Goal: Check status

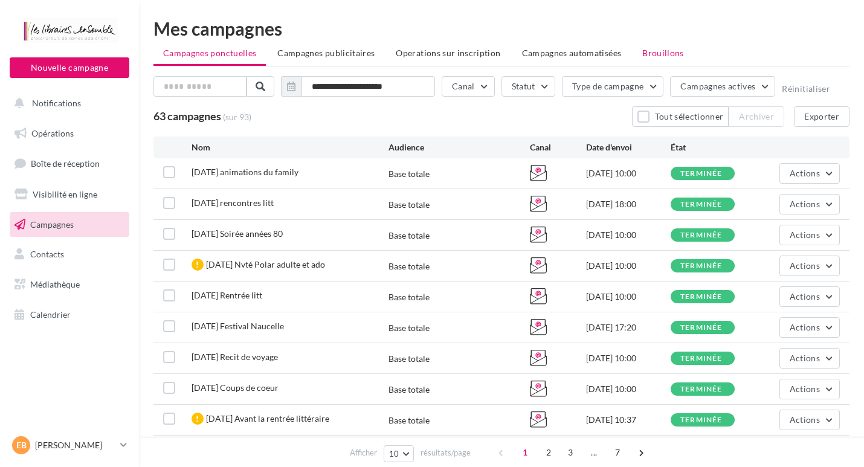
click at [652, 54] on span "Brouillons" at bounding box center [664, 53] width 42 height 10
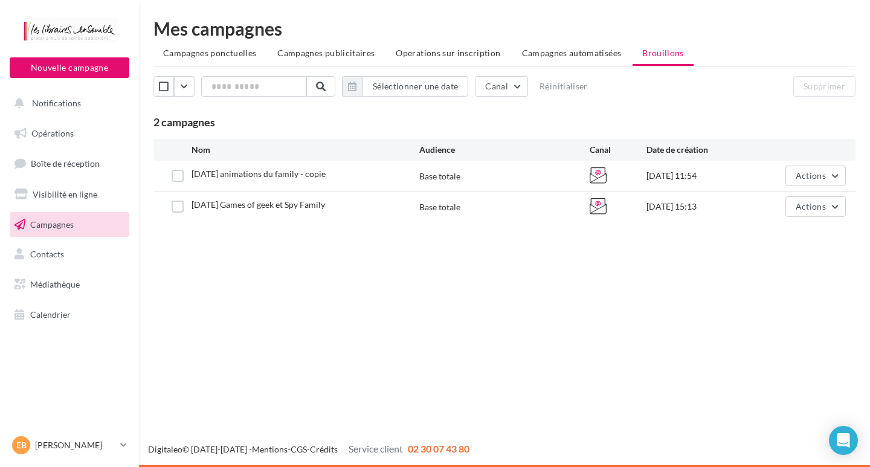
click at [59, 226] on span "Campagnes" at bounding box center [52, 224] width 44 height 10
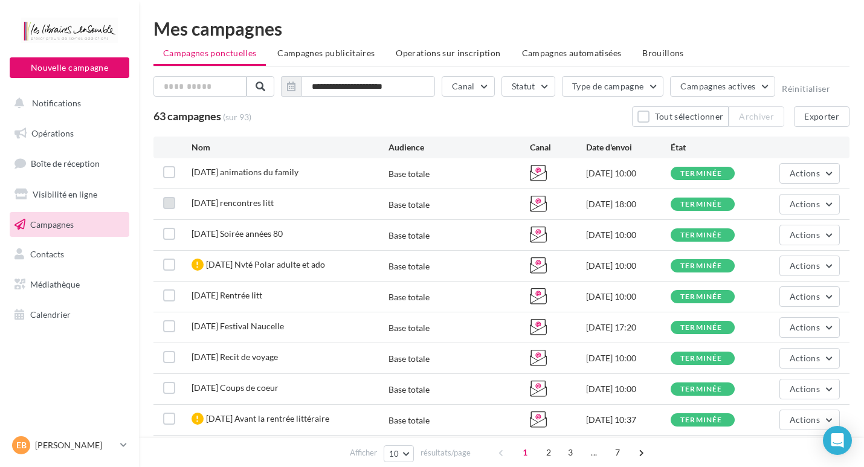
click at [170, 207] on label at bounding box center [169, 203] width 12 height 12
click at [798, 202] on span "Actions" at bounding box center [805, 204] width 30 height 10
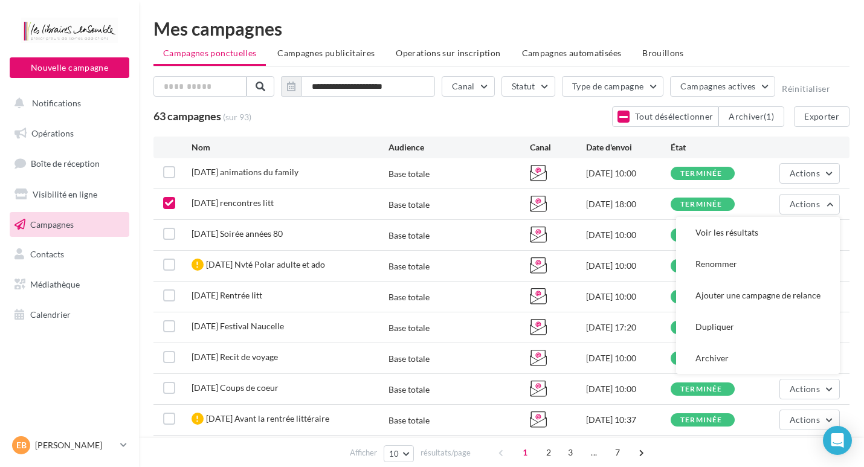
click at [756, 193] on div "10.09.25 rencontres litt Base totale 11/09/2025 18:00 terminée Actions Voir les…" at bounding box center [502, 204] width 696 height 30
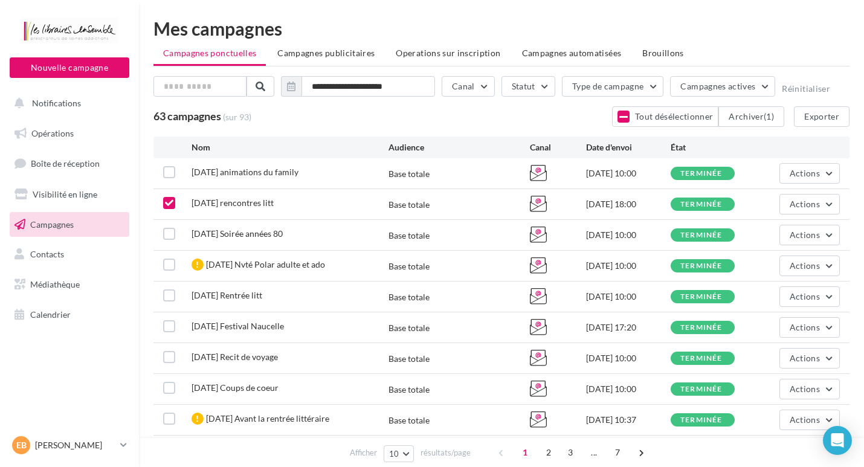
click at [201, 204] on span "[DATE] rencontres litt" at bounding box center [233, 203] width 82 height 10
click at [803, 201] on span "Actions" at bounding box center [805, 204] width 30 height 10
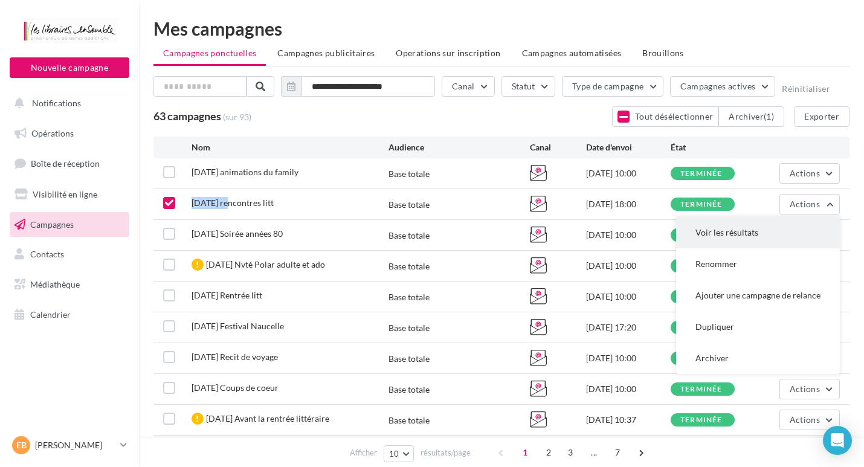
click at [736, 233] on button "Voir les résultats" at bounding box center [758, 232] width 164 height 31
